Goal: Navigation & Orientation: Go to known website

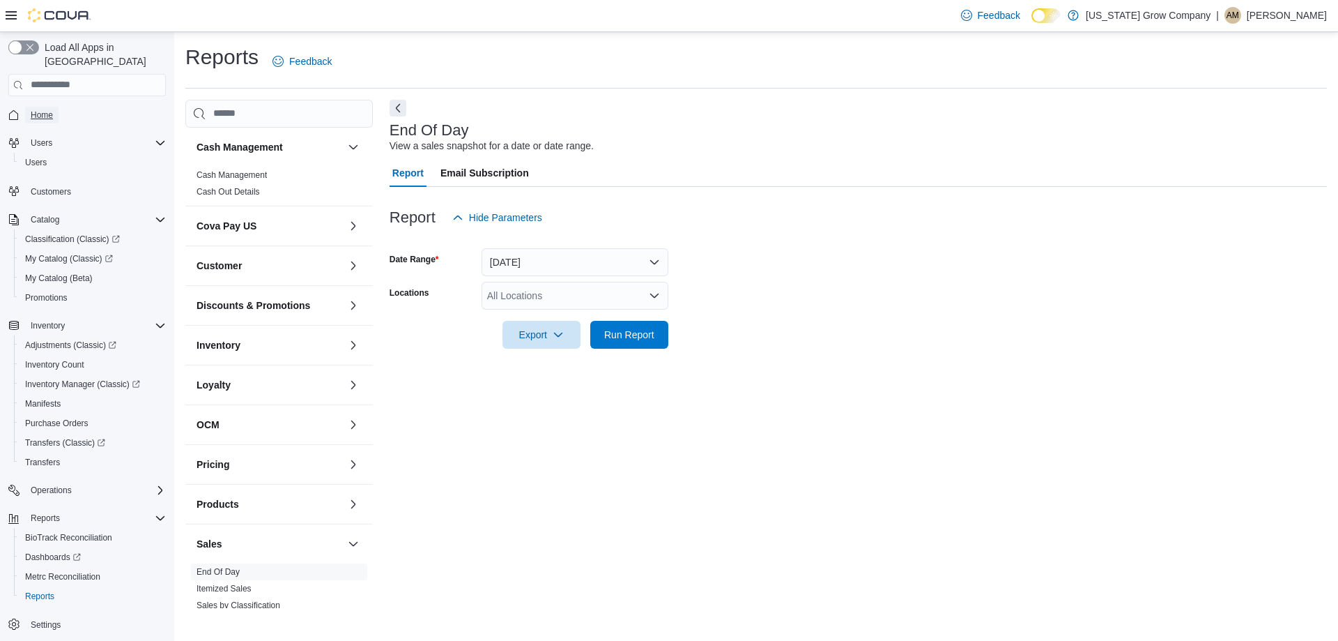
click at [52, 107] on span "Home" at bounding box center [42, 115] width 22 height 17
